Goal: Information Seeking & Learning: Learn about a topic

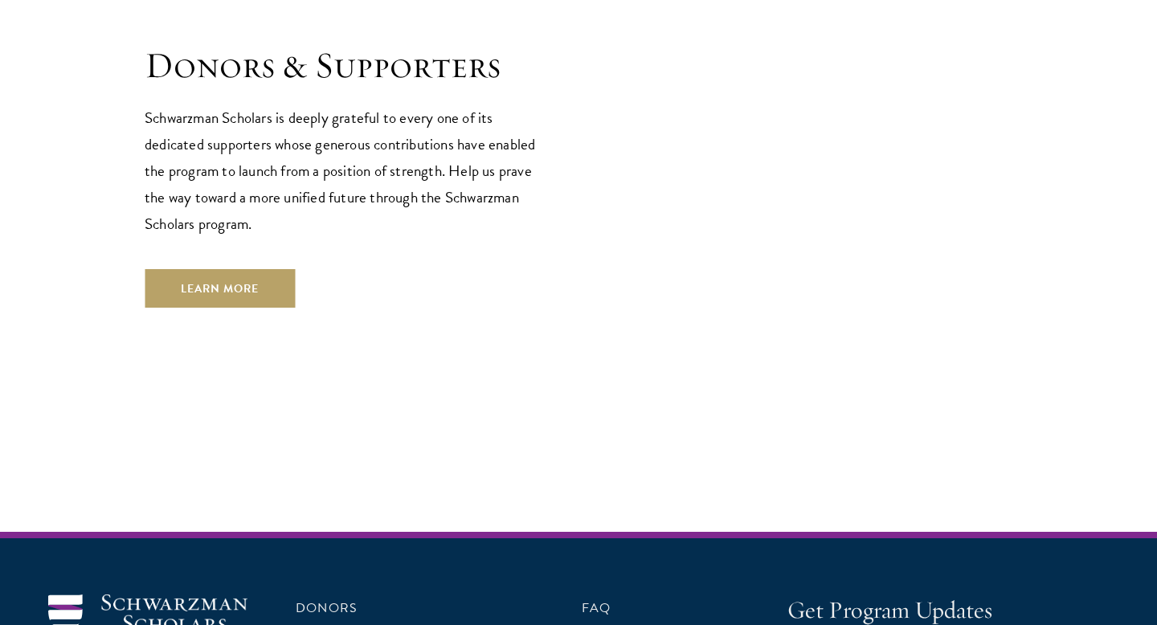
scroll to position [4833, 0]
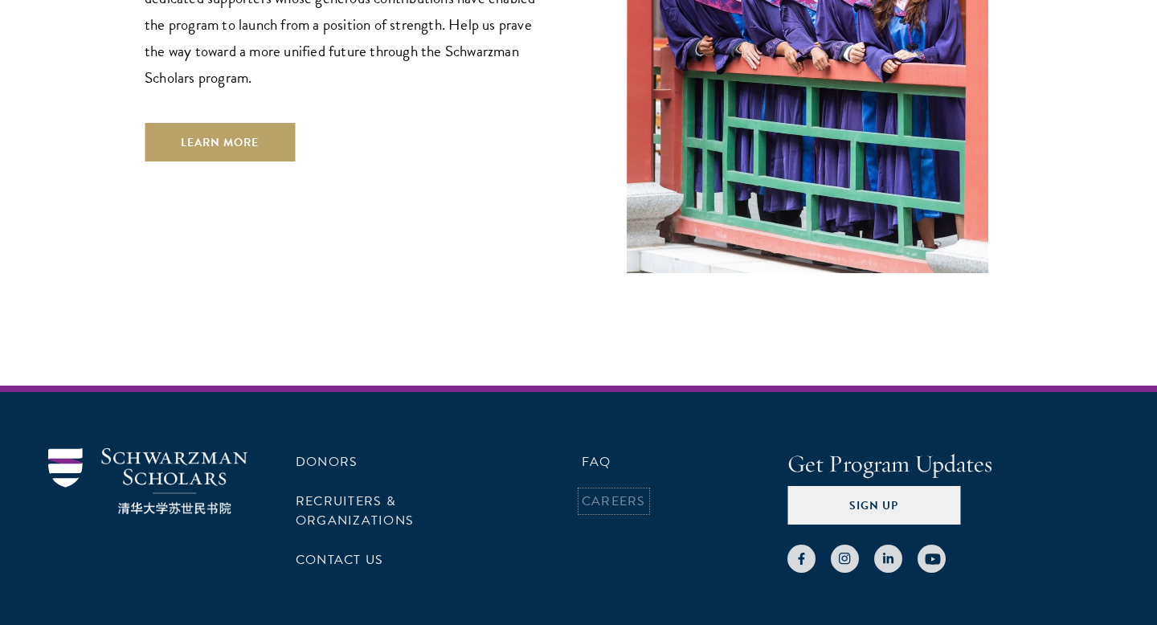
click at [596, 492] on link "Careers" at bounding box center [614, 501] width 64 height 19
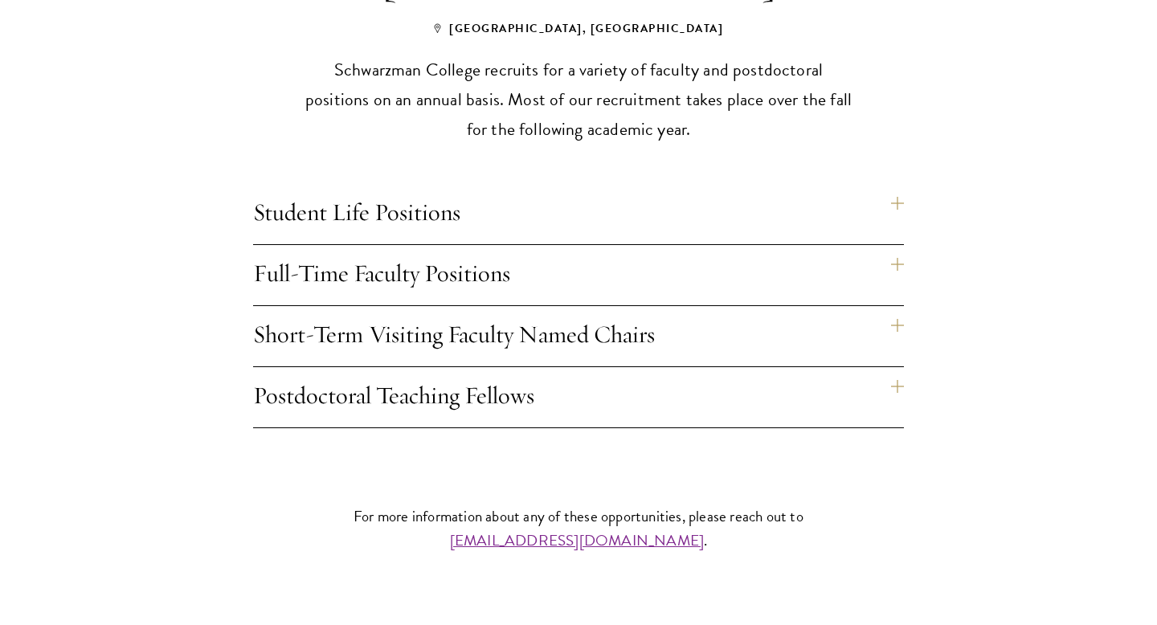
scroll to position [1311, 0]
click at [477, 244] on h4 "Full-Time Faculty Positions" at bounding box center [578, 274] width 651 height 60
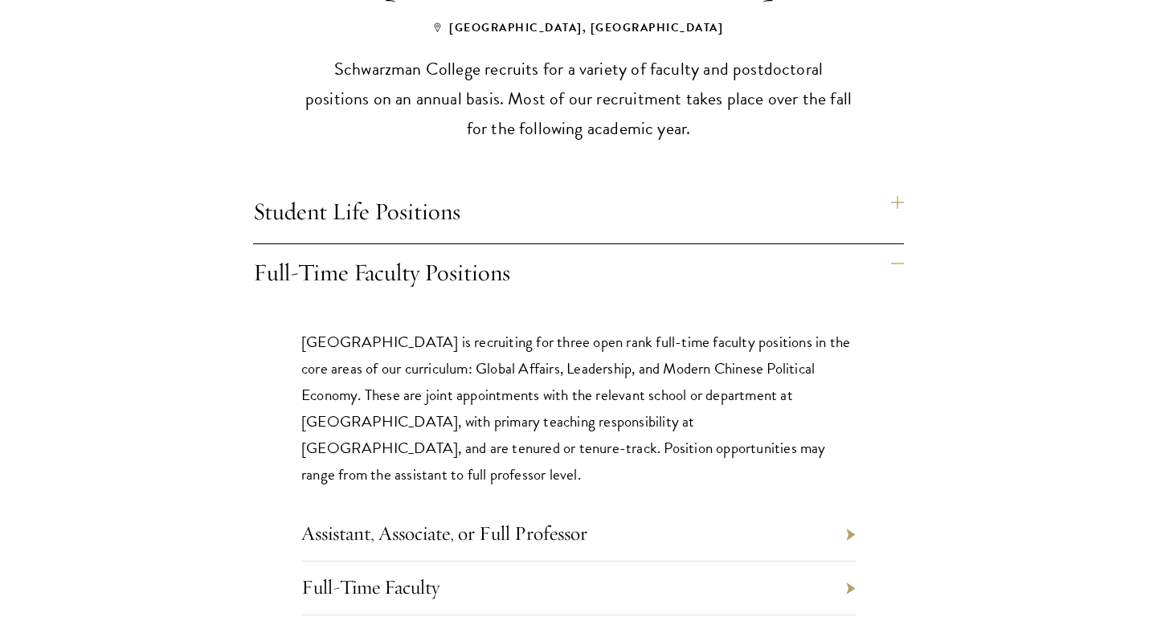
click at [477, 244] on h4 "Full-Time Faculty Positions" at bounding box center [578, 274] width 651 height 60
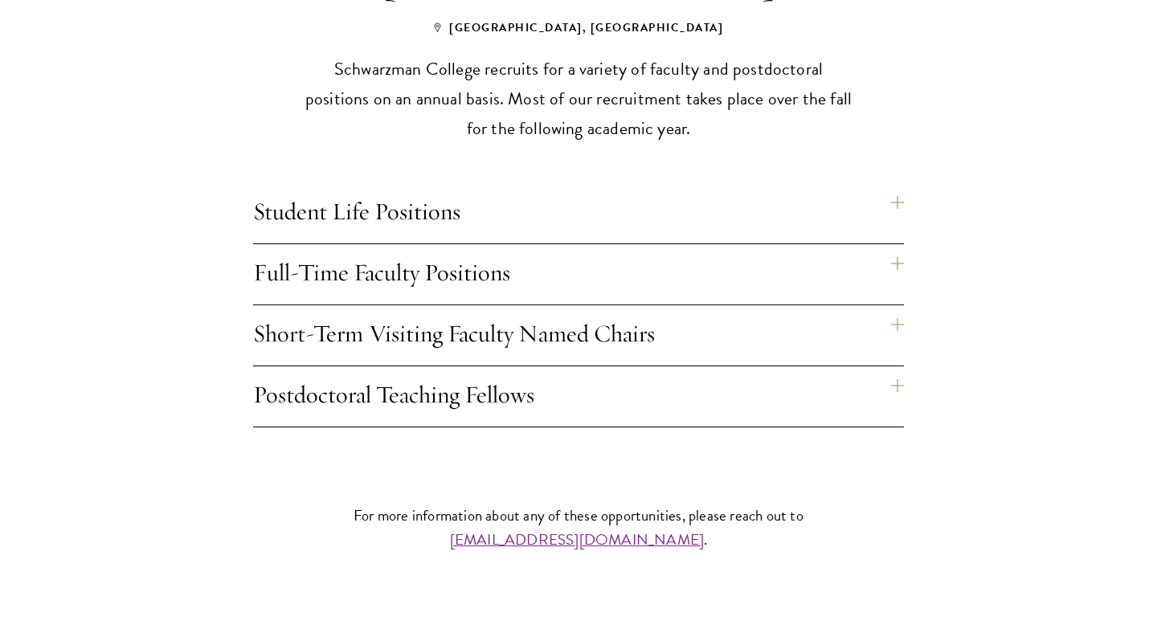
click at [482, 375] on h4 "Postdoctoral Teaching Fellows" at bounding box center [578, 397] width 651 height 60
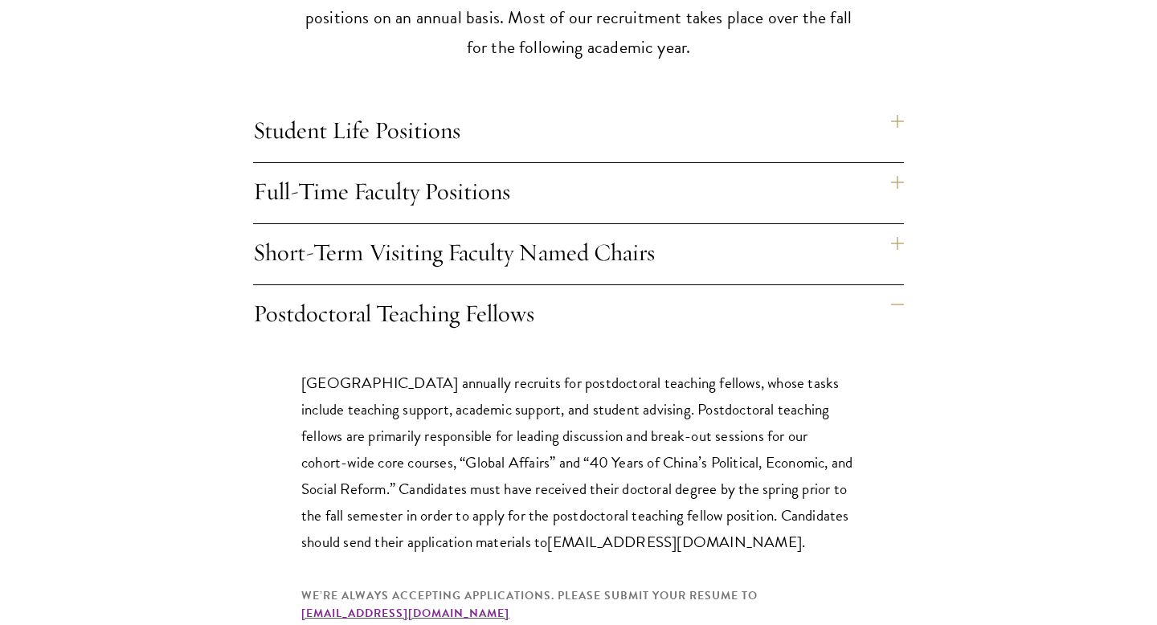
scroll to position [1396, 0]
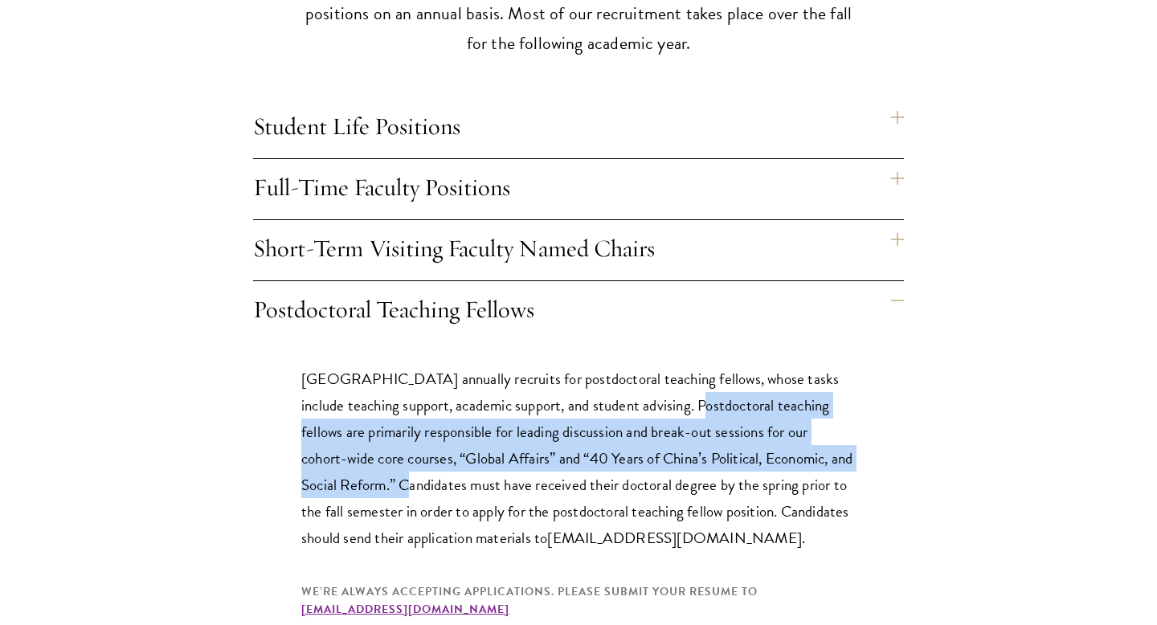
drag, startPoint x: 703, startPoint y: 375, endPoint x: 425, endPoint y: 459, distance: 290.6
click at [425, 459] on p "[GEOGRAPHIC_DATA] annually recruits for postdoctoral teaching fellows, whose ta…" at bounding box center [578, 459] width 555 height 186
copy p "Postdoctoral teaching fellows are primarily responsible for leading discussion …"
drag, startPoint x: 591, startPoint y: 575, endPoint x: 294, endPoint y: 579, distance: 296.6
click at [294, 579] on div "[GEOGRAPHIC_DATA] annually recruits for postdoctoral teaching fellows, whose ta…" at bounding box center [578, 505] width 651 height 326
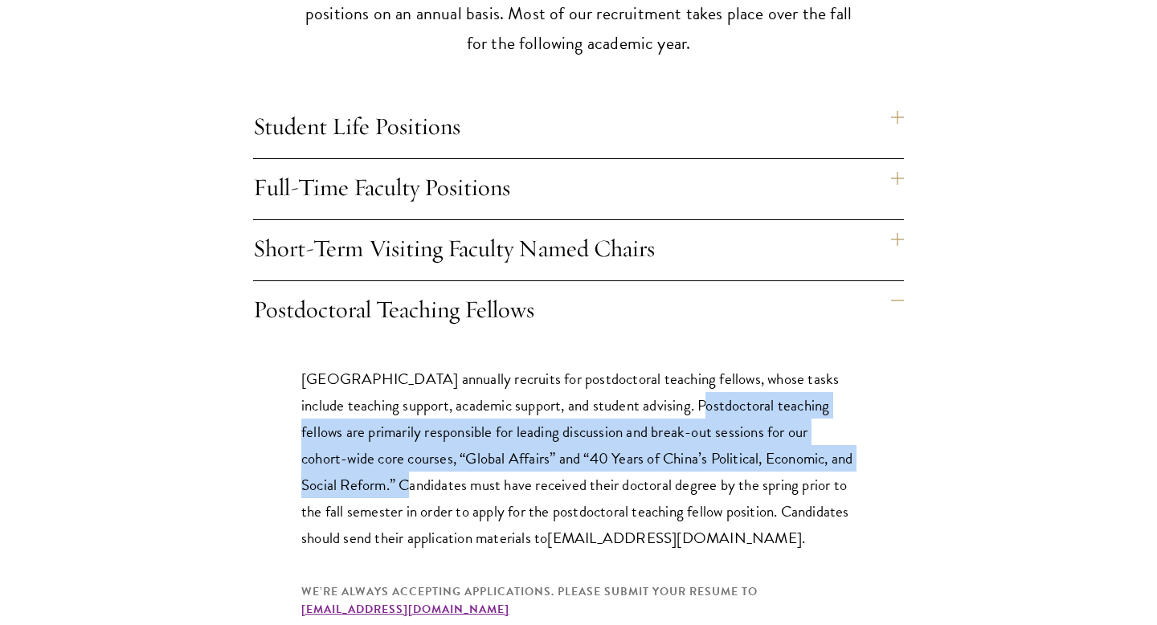
copy link "[EMAIL_ADDRESS][DOMAIN_NAME]"
